Goal: Task Accomplishment & Management: Use online tool/utility

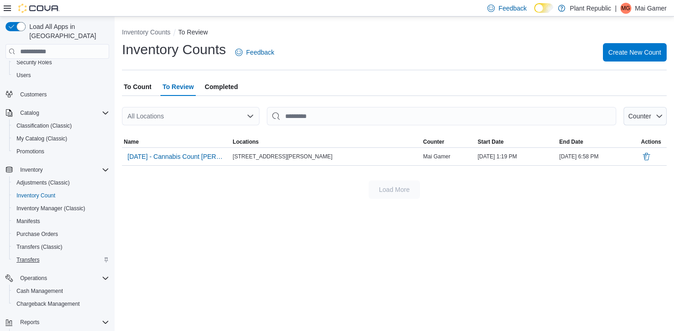
scroll to position [107, 0]
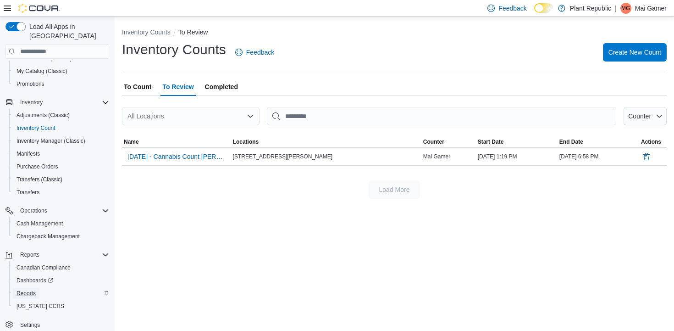
click at [38, 288] on link "Reports" at bounding box center [26, 293] width 27 height 11
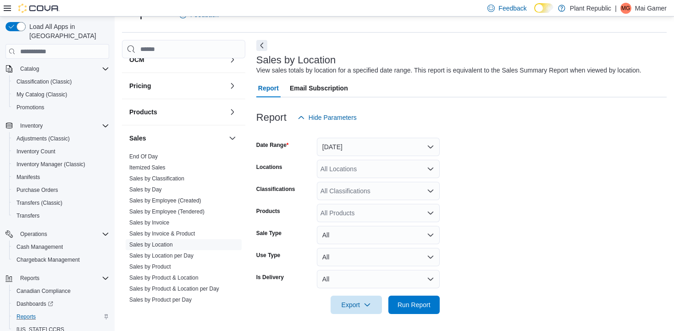
scroll to position [464, 0]
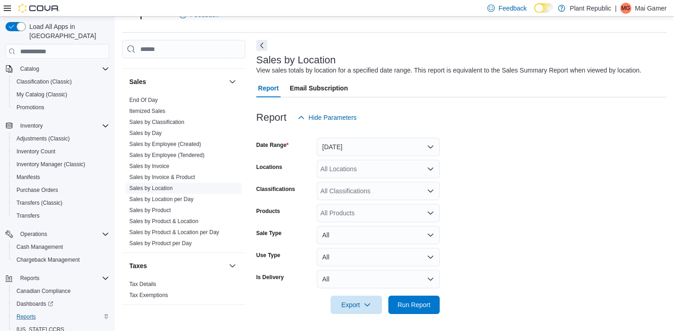
click at [164, 185] on link "Sales by Location" at bounding box center [151, 188] width 44 height 6
click at [360, 140] on button "[DATE]" at bounding box center [378, 147] width 123 height 18
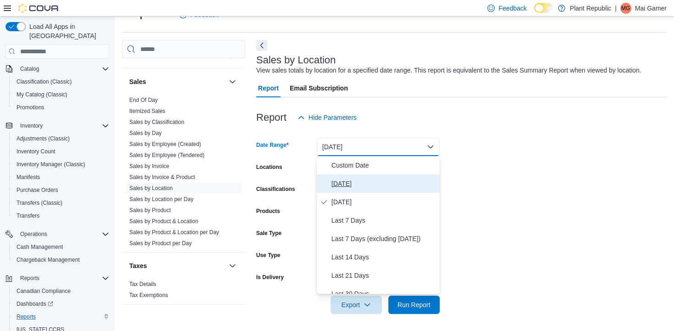
click at [360, 183] on span "[DATE]" at bounding box center [384, 183] width 105 height 11
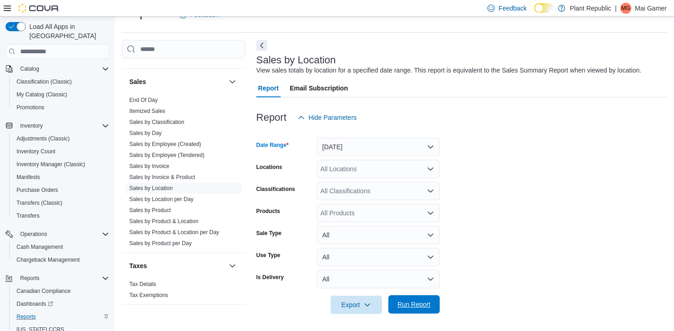
click at [418, 299] on span "Run Report" at bounding box center [414, 304] width 40 height 18
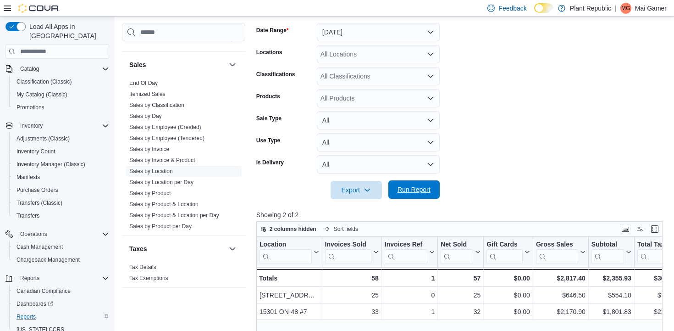
scroll to position [140, 0]
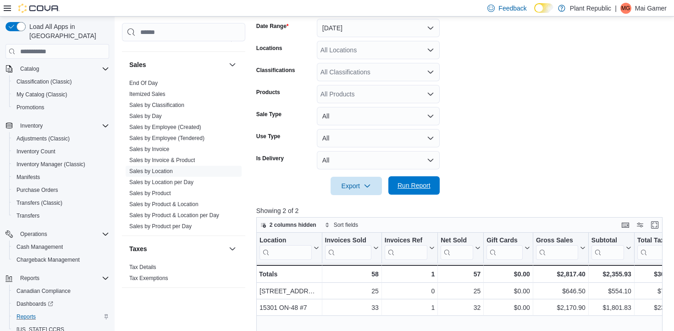
click at [422, 194] on span "Run Report" at bounding box center [414, 185] width 40 height 18
